Goal: Task Accomplishment & Management: Manage account settings

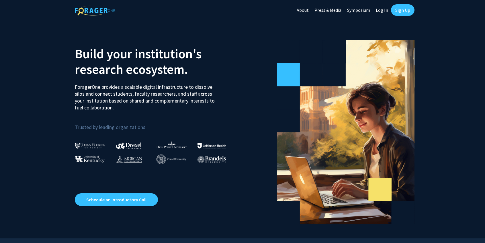
click at [400, 11] on link "Sign Up" at bounding box center [403, 9] width 24 height 11
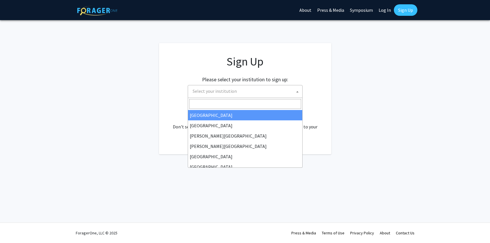
click at [297, 90] on span at bounding box center [297, 91] width 6 height 13
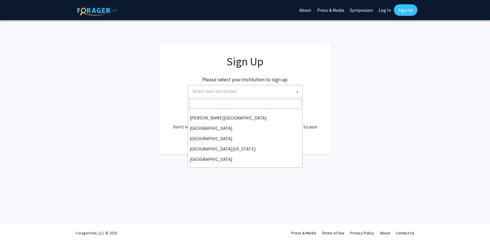
scroll to position [30, 0]
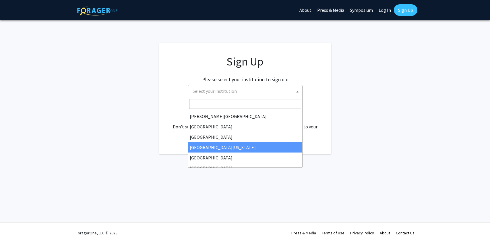
select select "29"
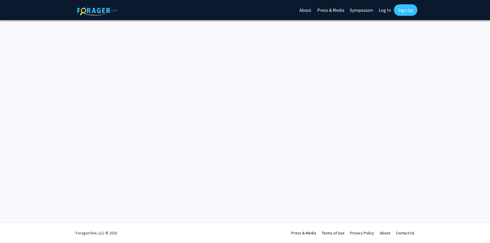
click at [183, 92] on div "Skip navigation About Press & Media Symposium Log In Sign Up Complete your prof…" at bounding box center [245, 121] width 490 height 243
click at [358, 11] on link "Symposium" at bounding box center [361, 10] width 29 height 20
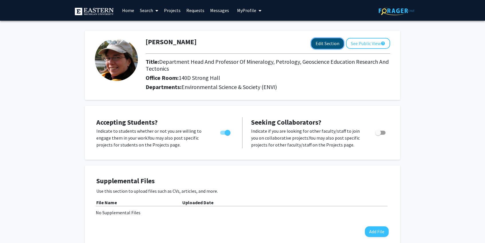
click at [322, 44] on button "Edit Section" at bounding box center [328, 43] width 32 height 11
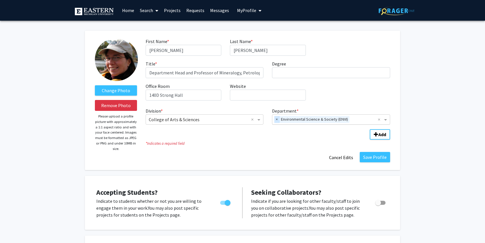
click at [275, 119] on span "×" at bounding box center [277, 119] width 5 height 7
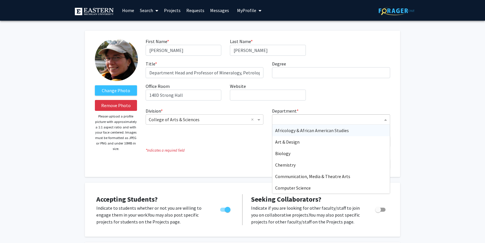
click at [313, 119] on input "Department" at bounding box center [329, 119] width 108 height 7
type input "Geo"
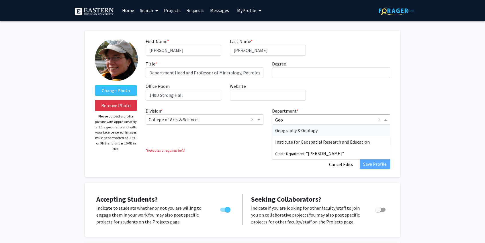
click at [325, 129] on div "Geography & Geology" at bounding box center [332, 130] width 118 height 11
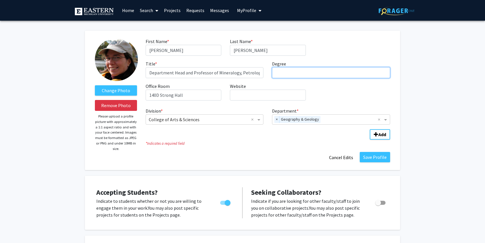
click at [297, 74] on input "Degree required" at bounding box center [331, 72] width 118 height 11
type input "PhD"
click at [332, 88] on div "First Name * required Christine Last Name * required Clark Title * required Dep…" at bounding box center [267, 71] width 253 height 67
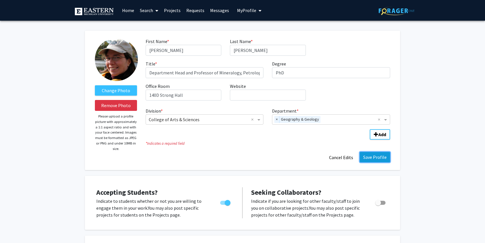
click at [373, 156] on button "Save Profile" at bounding box center [375, 157] width 30 height 10
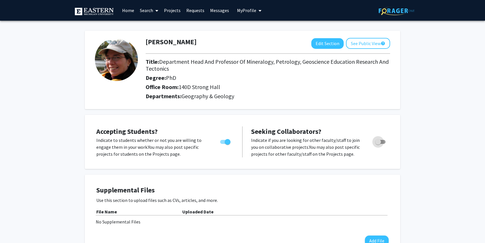
click at [382, 142] on span "Toggle" at bounding box center [381, 142] width 10 height 4
click at [378, 144] on input "Toggle" at bounding box center [378, 144] width 0 height 0
checkbox input "true"
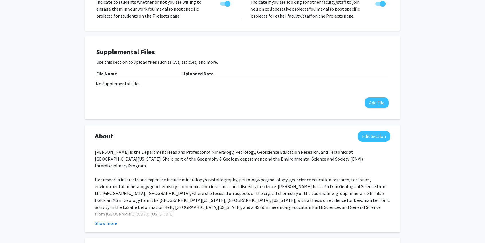
scroll to position [164, 0]
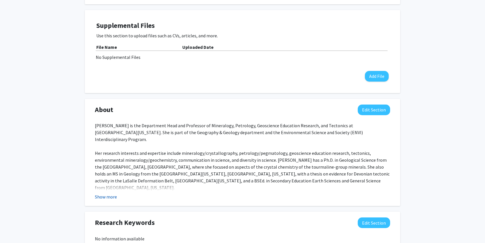
click at [108, 197] on button "Show more" at bounding box center [106, 196] width 22 height 7
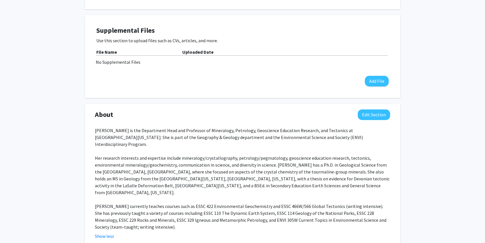
scroll to position [112, 0]
